Goal: Obtain resource: Download file/media

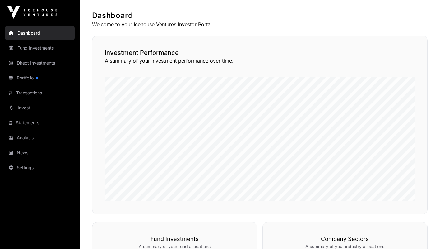
scroll to position [117, 0]
click at [47, 124] on link "Statements" at bounding box center [40, 123] width 70 height 14
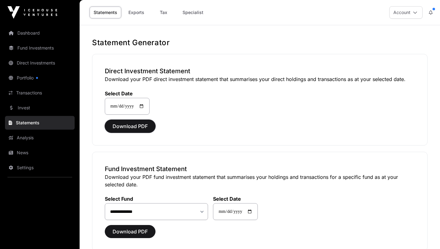
click at [132, 124] on span "Download PDF" at bounding box center [130, 125] width 35 height 7
click at [143, 130] on button "Download PDF" at bounding box center [130, 125] width 51 height 13
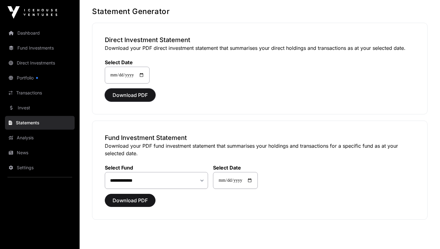
scroll to position [54, 0]
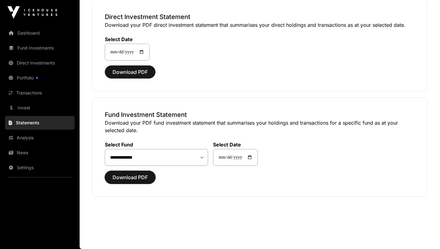
click at [147, 172] on button "Download PDF" at bounding box center [130, 177] width 51 height 13
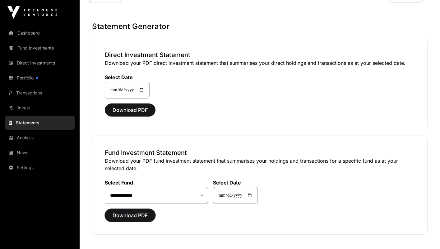
scroll to position [0, 0]
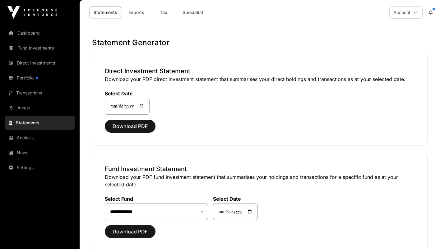
click at [163, 15] on link "Tax" at bounding box center [163, 13] width 25 height 12
select select
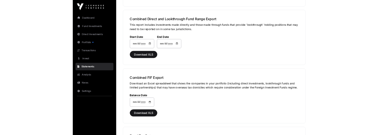
scroll to position [518, 0]
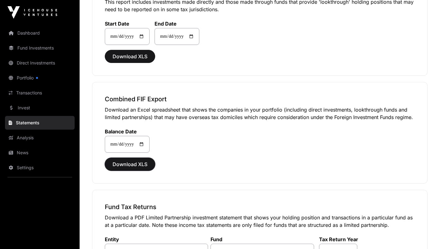
click at [143, 162] on span "Download XLS" at bounding box center [130, 163] width 35 height 7
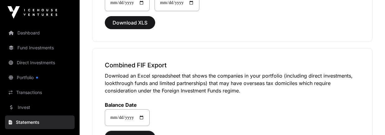
scroll to position [575, 0]
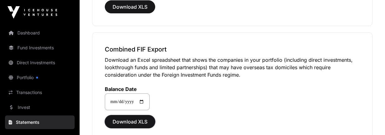
click at [139, 118] on span "Download XLS" at bounding box center [130, 121] width 35 height 7
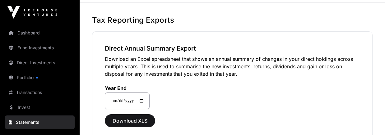
scroll to position [46, 0]
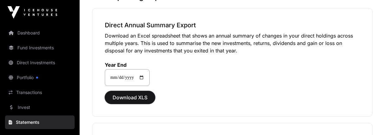
click at [140, 96] on span "Download XLS" at bounding box center [130, 97] width 35 height 7
click at [138, 97] on span "Download XLS" at bounding box center [130, 97] width 35 height 7
